Goal: Information Seeking & Learning: Understand process/instructions

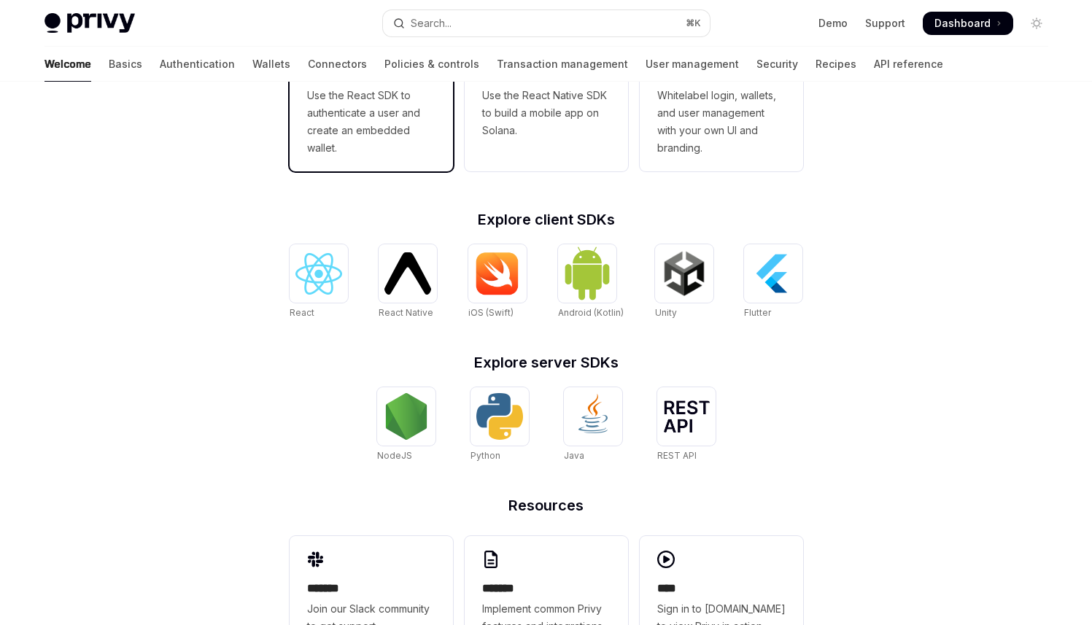
scroll to position [476, 0]
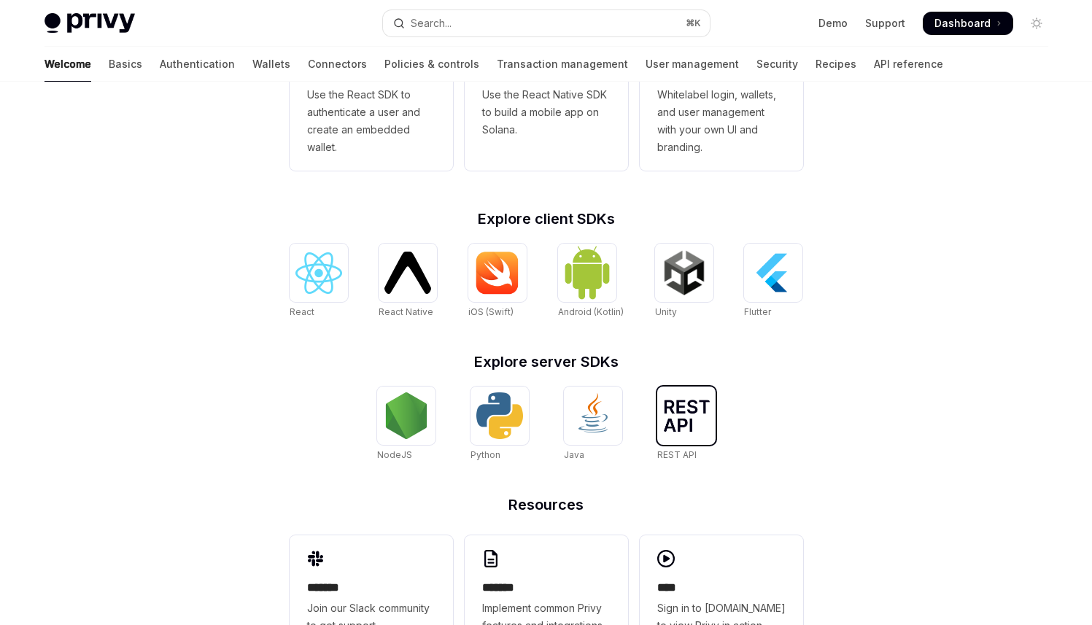
click at [695, 418] on img at bounding box center [686, 416] width 47 height 32
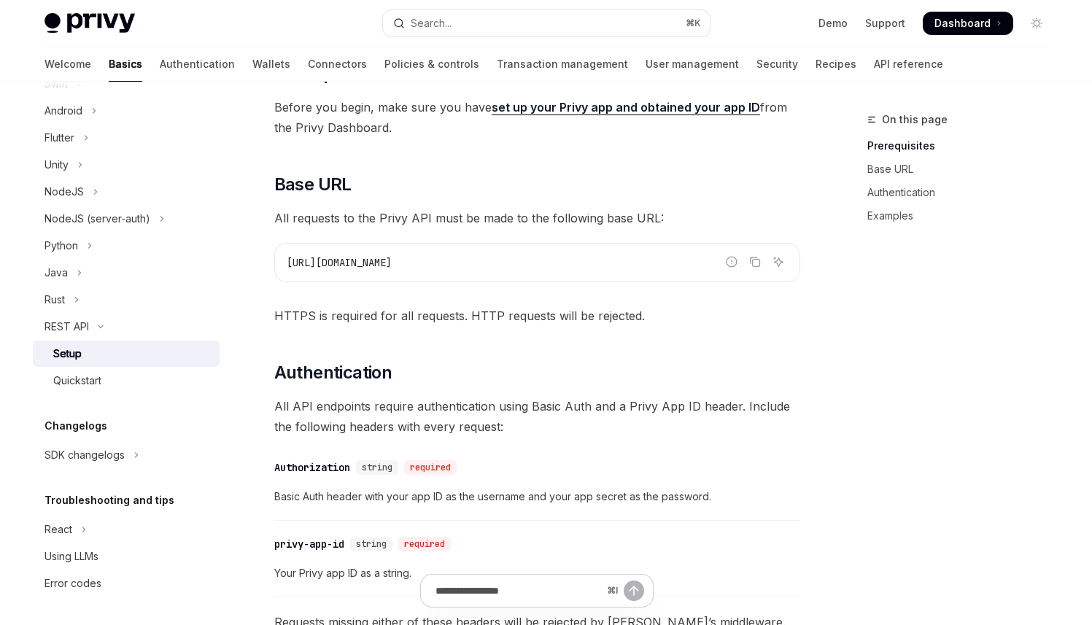
scroll to position [121, 0]
click at [707, 337] on div "​ Prerequisites Before you begin, make sure you have set up your Privy app and …" at bounding box center [537, 554] width 526 height 983
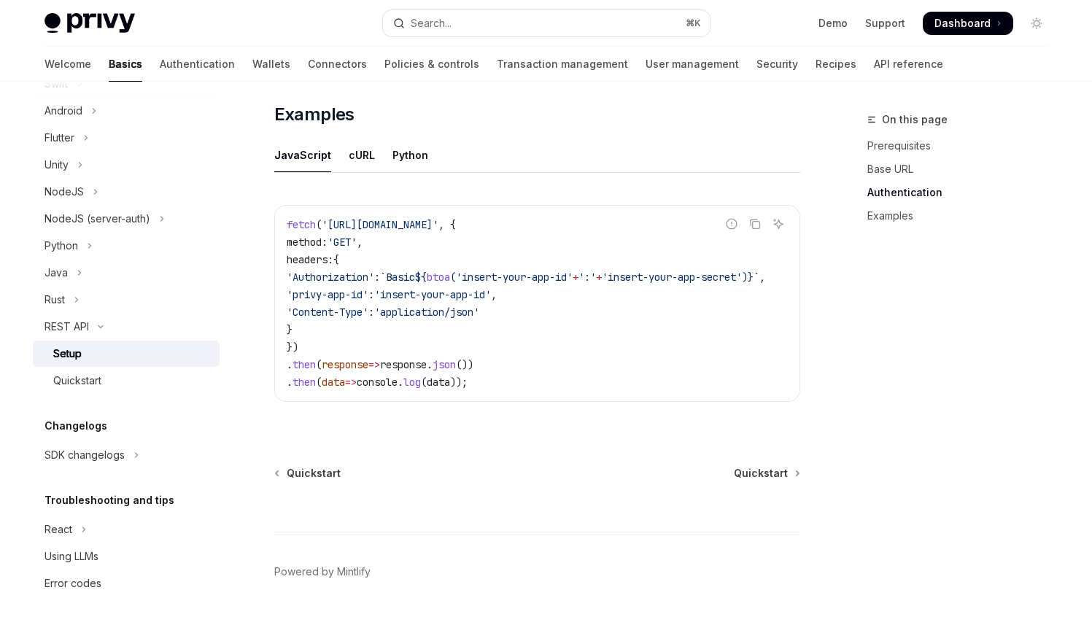
scroll to position [763, 0]
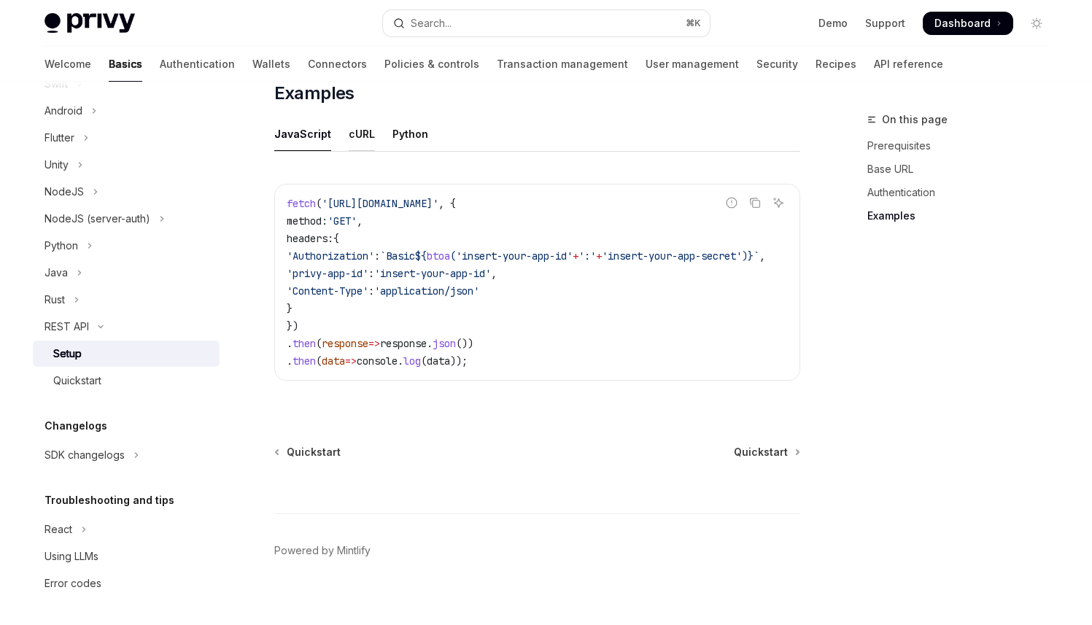
click at [349, 135] on div "cURL" at bounding box center [362, 134] width 26 height 34
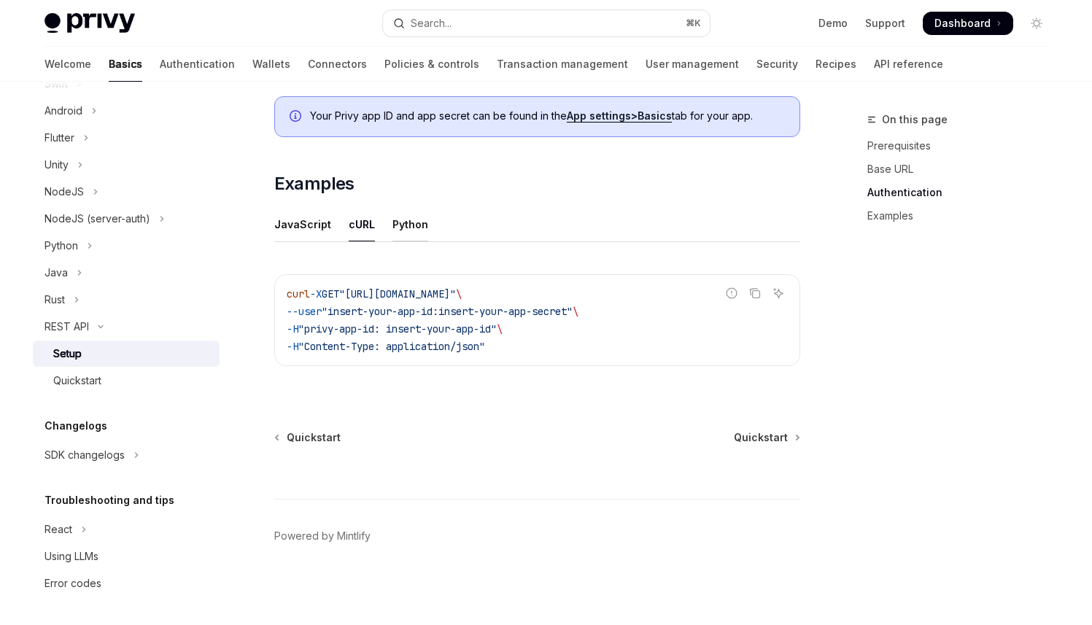
click at [392, 235] on div "Python" at bounding box center [410, 224] width 36 height 34
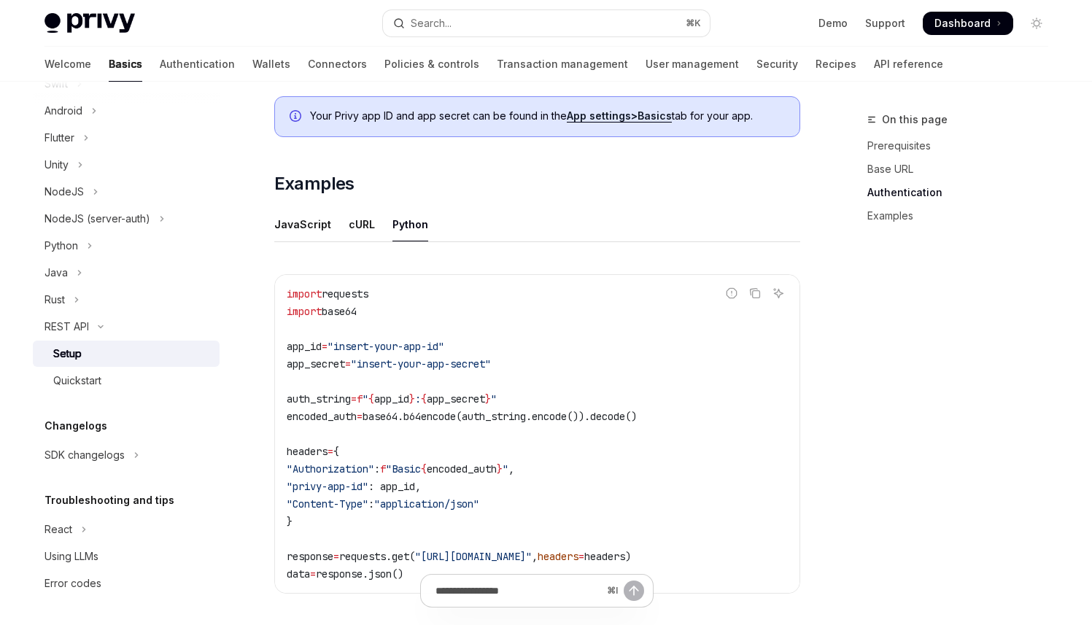
click at [327, 232] on ul "JavaScript cURL Python" at bounding box center [537, 224] width 526 height 35
click at [312, 224] on div "JavaScript" at bounding box center [302, 224] width 57 height 34
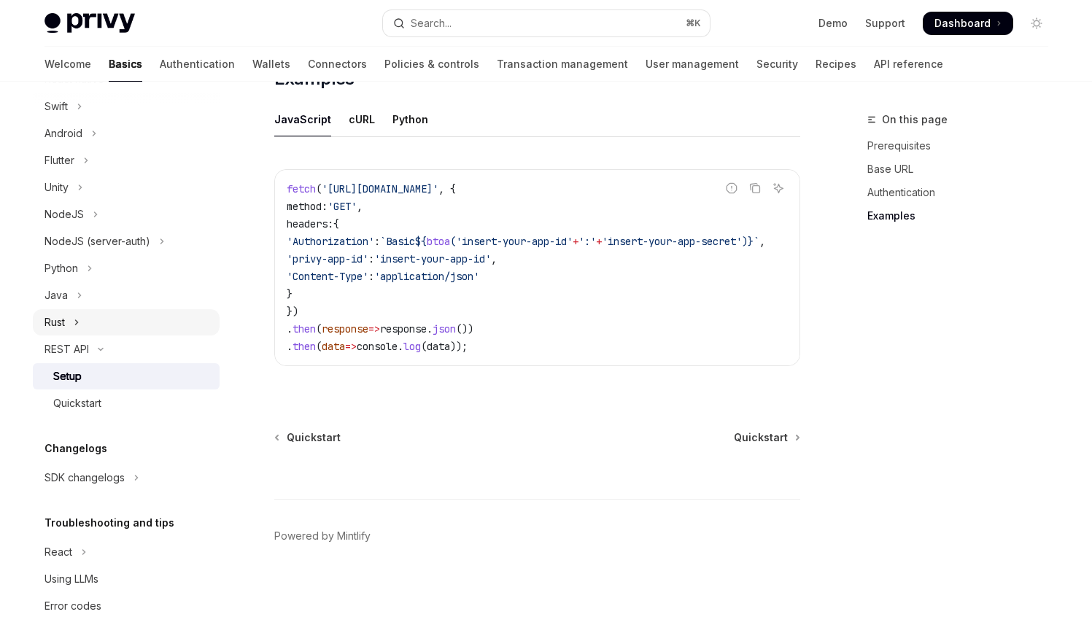
scroll to position [232, 0]
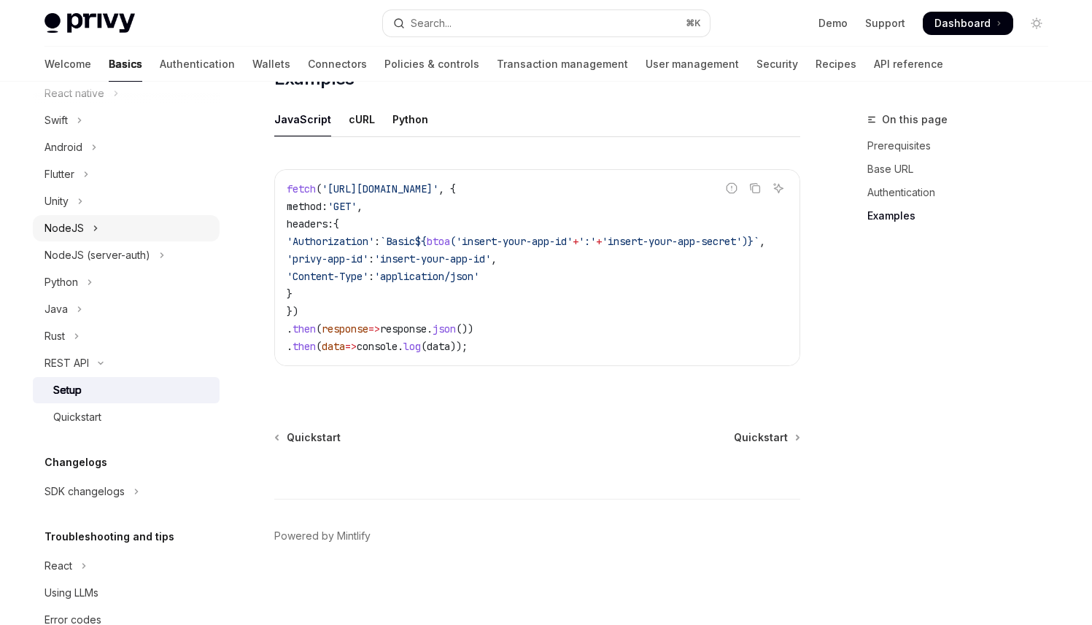
click at [136, 231] on button "NodeJS" at bounding box center [126, 228] width 187 height 26
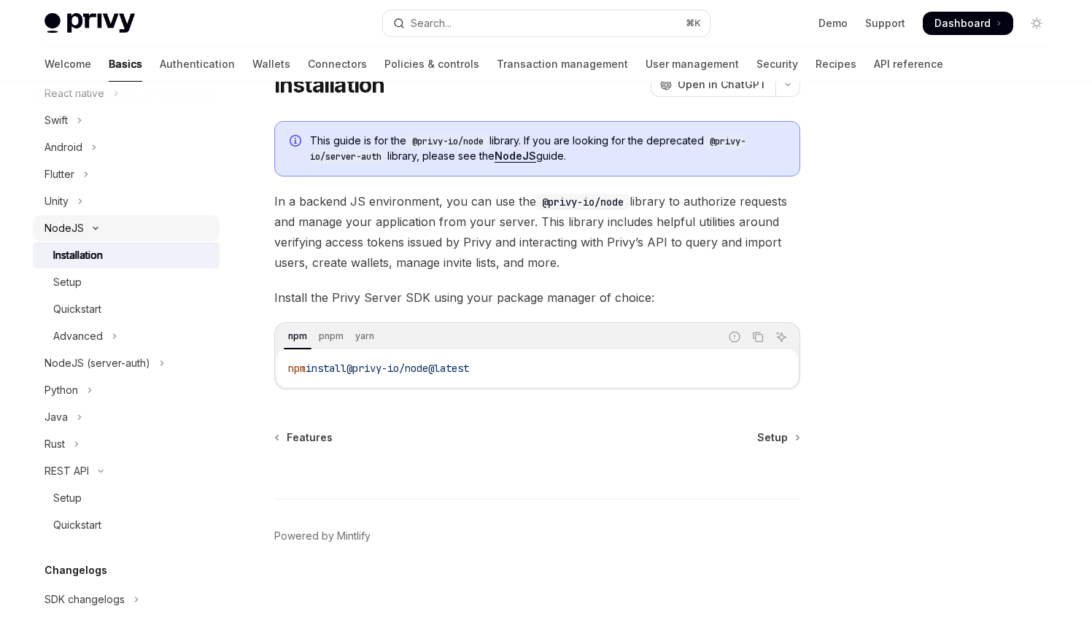
scroll to position [62, 0]
click at [138, 374] on button "NodeJS (server-auth)" at bounding box center [126, 363] width 187 height 26
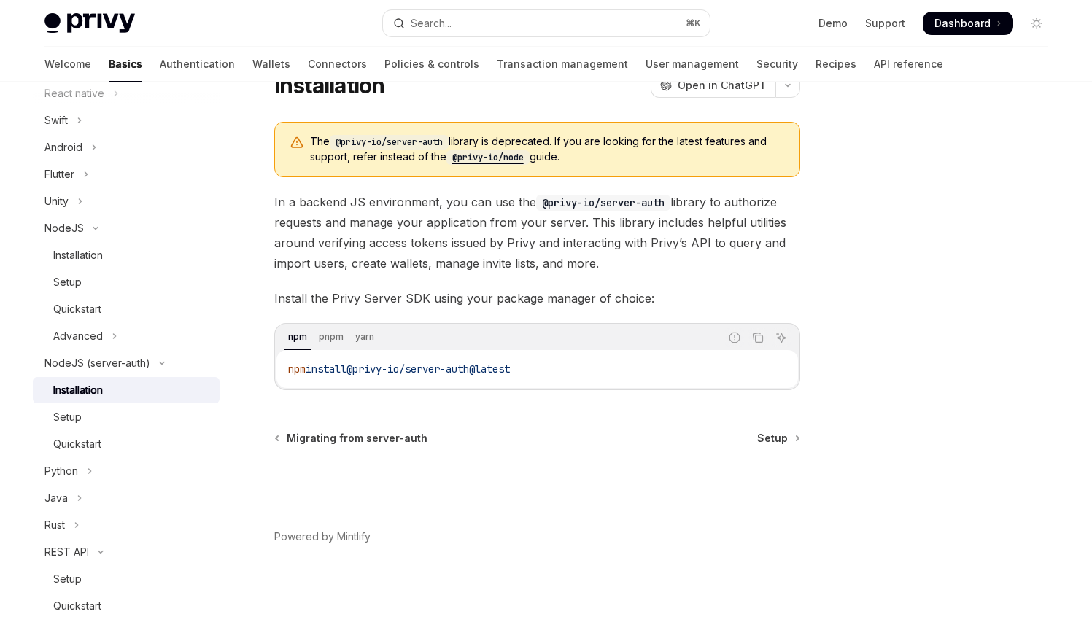
click at [137, 388] on div "Installation" at bounding box center [132, 391] width 158 height 18
click at [132, 403] on ul "Installation Setup Quickstart" at bounding box center [126, 417] width 187 height 80
click at [131, 414] on div "Setup" at bounding box center [132, 418] width 158 height 18
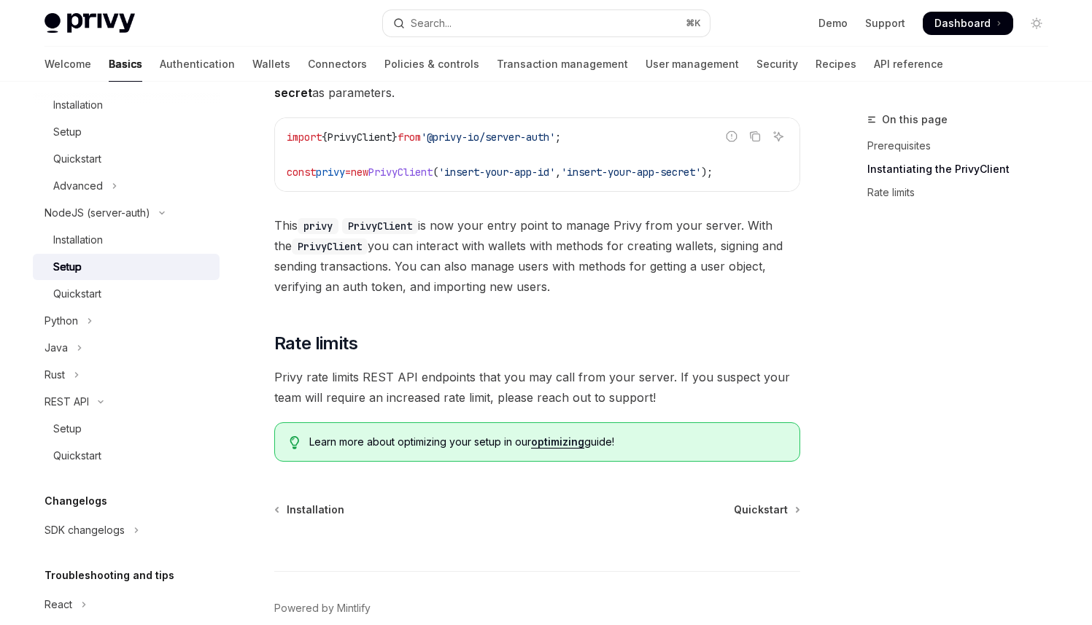
scroll to position [394, 0]
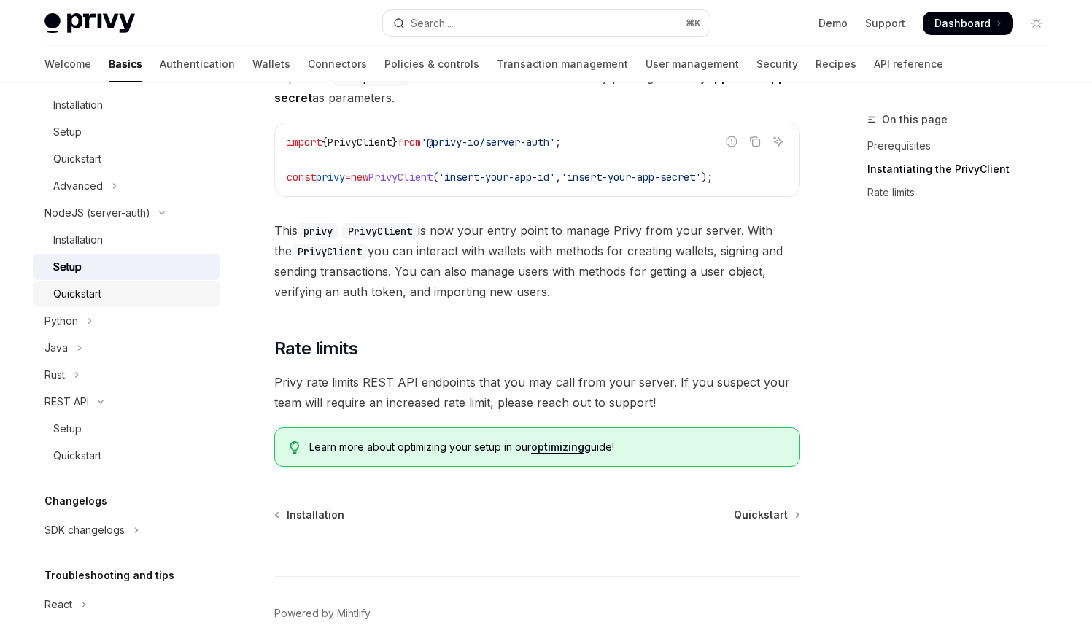
click at [139, 295] on div "Quickstart" at bounding box center [132, 294] width 158 height 18
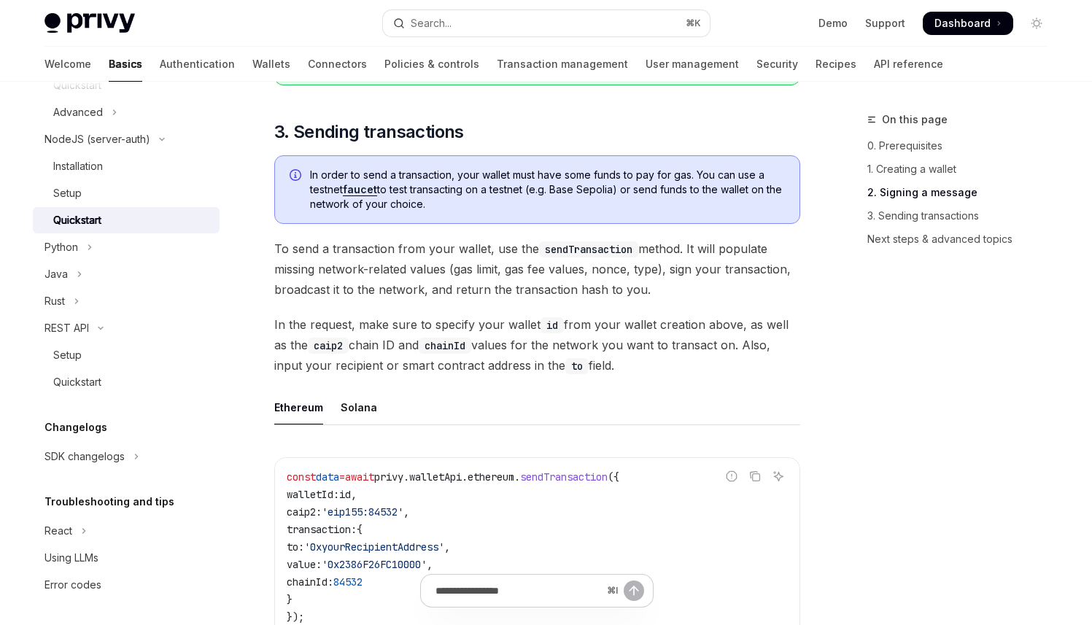
scroll to position [458, 0]
click at [88, 327] on div "REST API" at bounding box center [67, 326] width 45 height 18
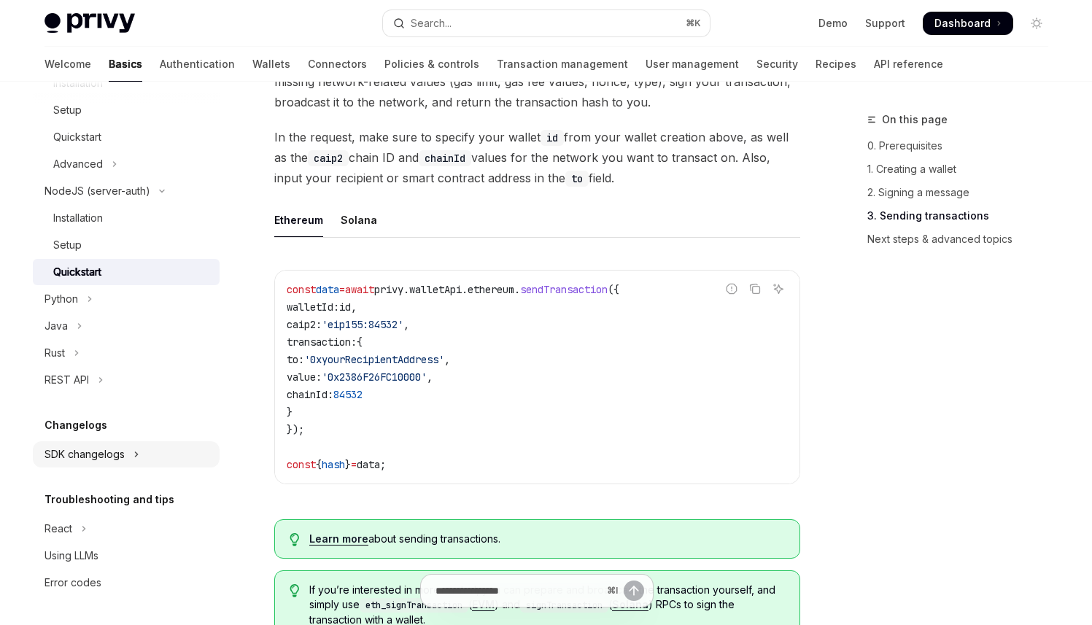
scroll to position [1188, 0]
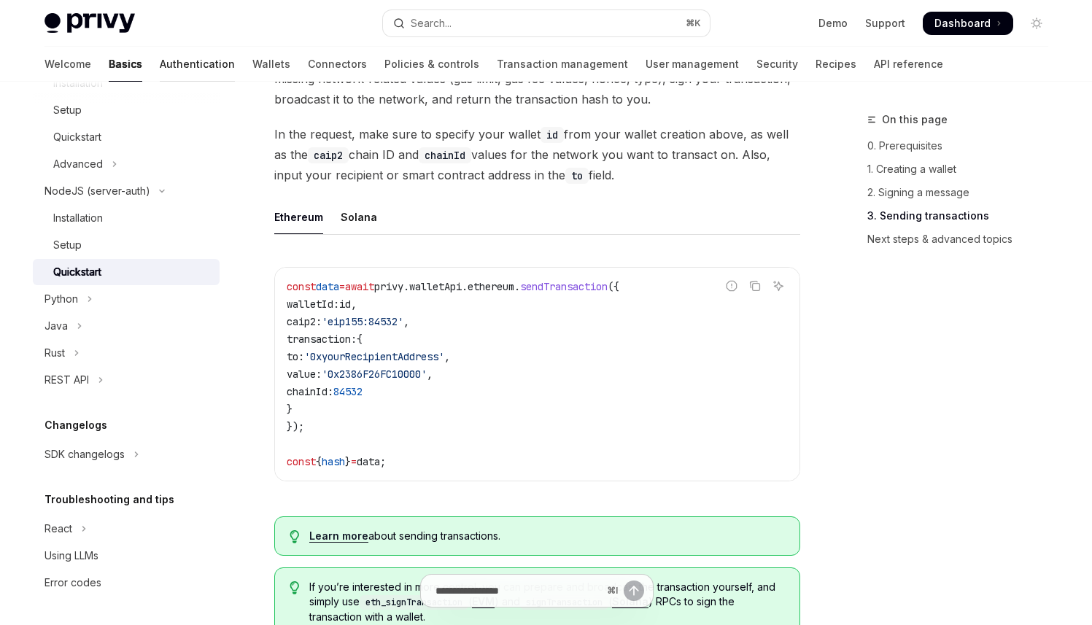
click at [160, 67] on link "Authentication" at bounding box center [197, 64] width 75 height 35
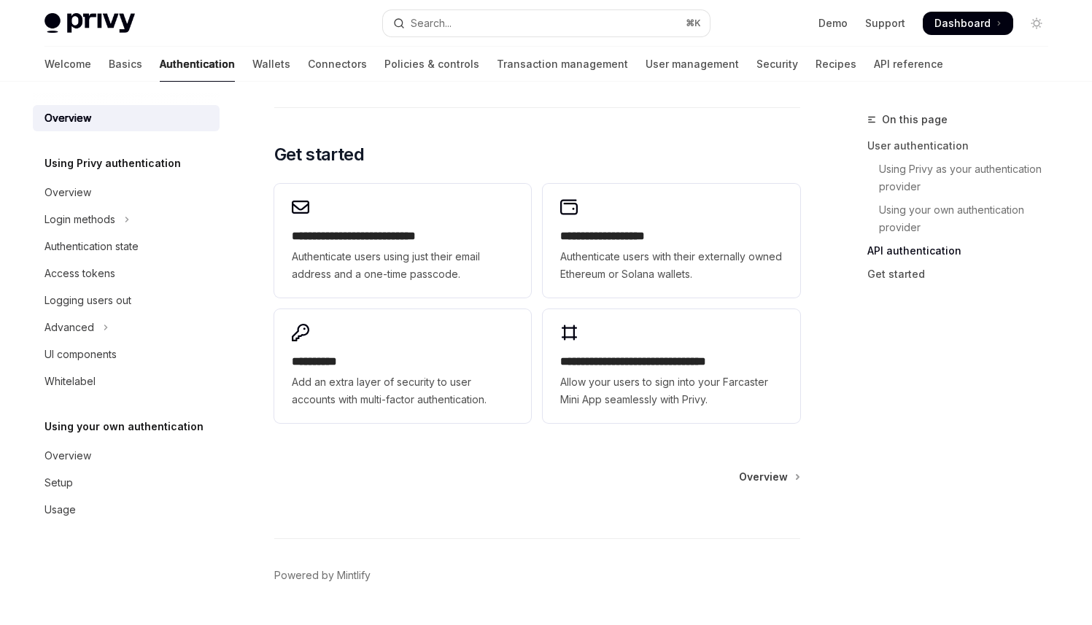
scroll to position [1180, 0]
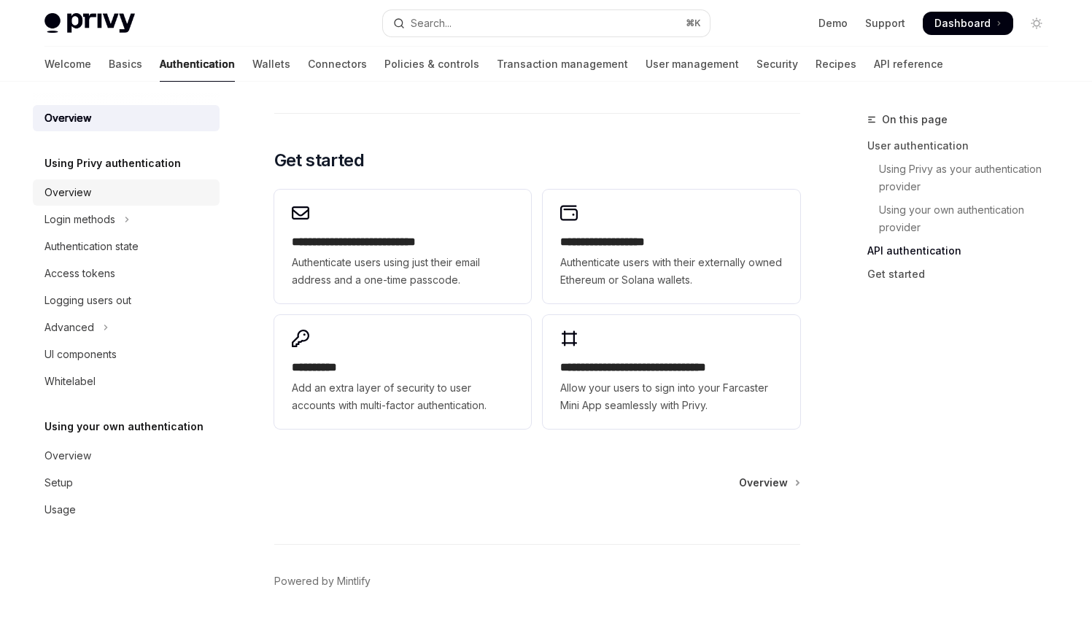
click at [74, 191] on div "Overview" at bounding box center [68, 193] width 47 height 18
type textarea "*"
